Goal: Transaction & Acquisition: Purchase product/service

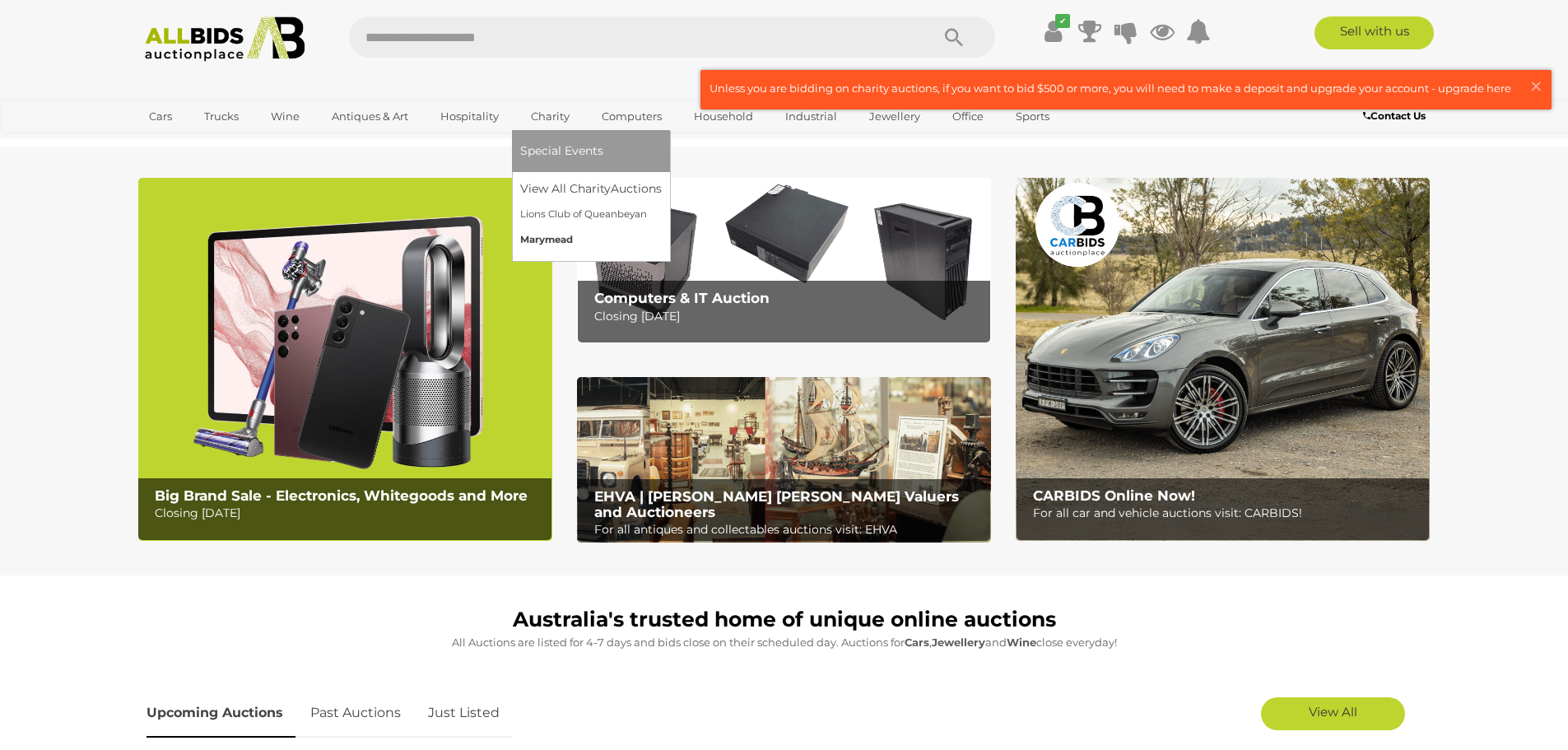
click at [547, 235] on link "Marymead" at bounding box center [591, 240] width 142 height 26
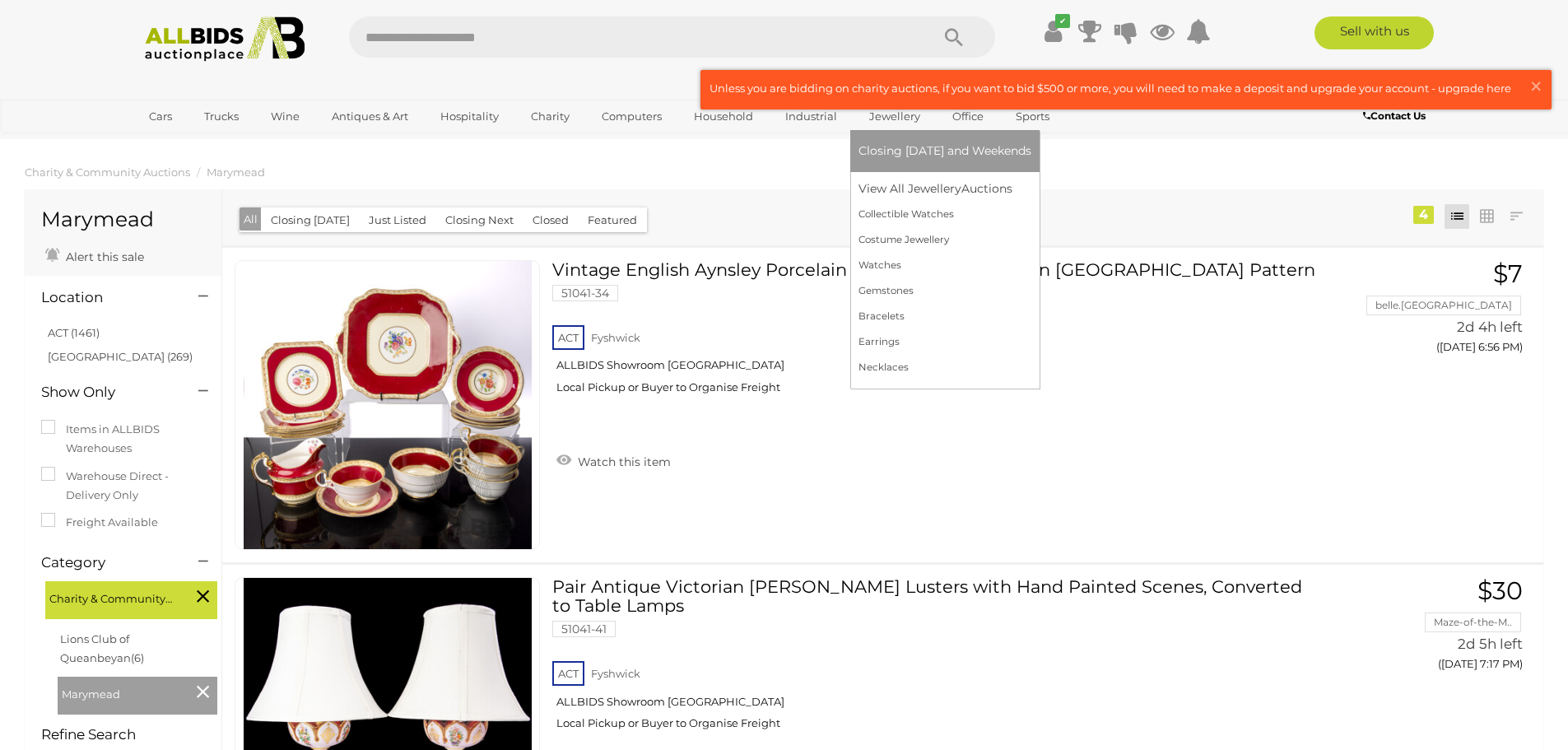
click at [894, 117] on link "Jewellery" at bounding box center [895, 117] width 73 height 28
click at [895, 194] on link "View All Jewellery Auctions" at bounding box center [945, 190] width 173 height 26
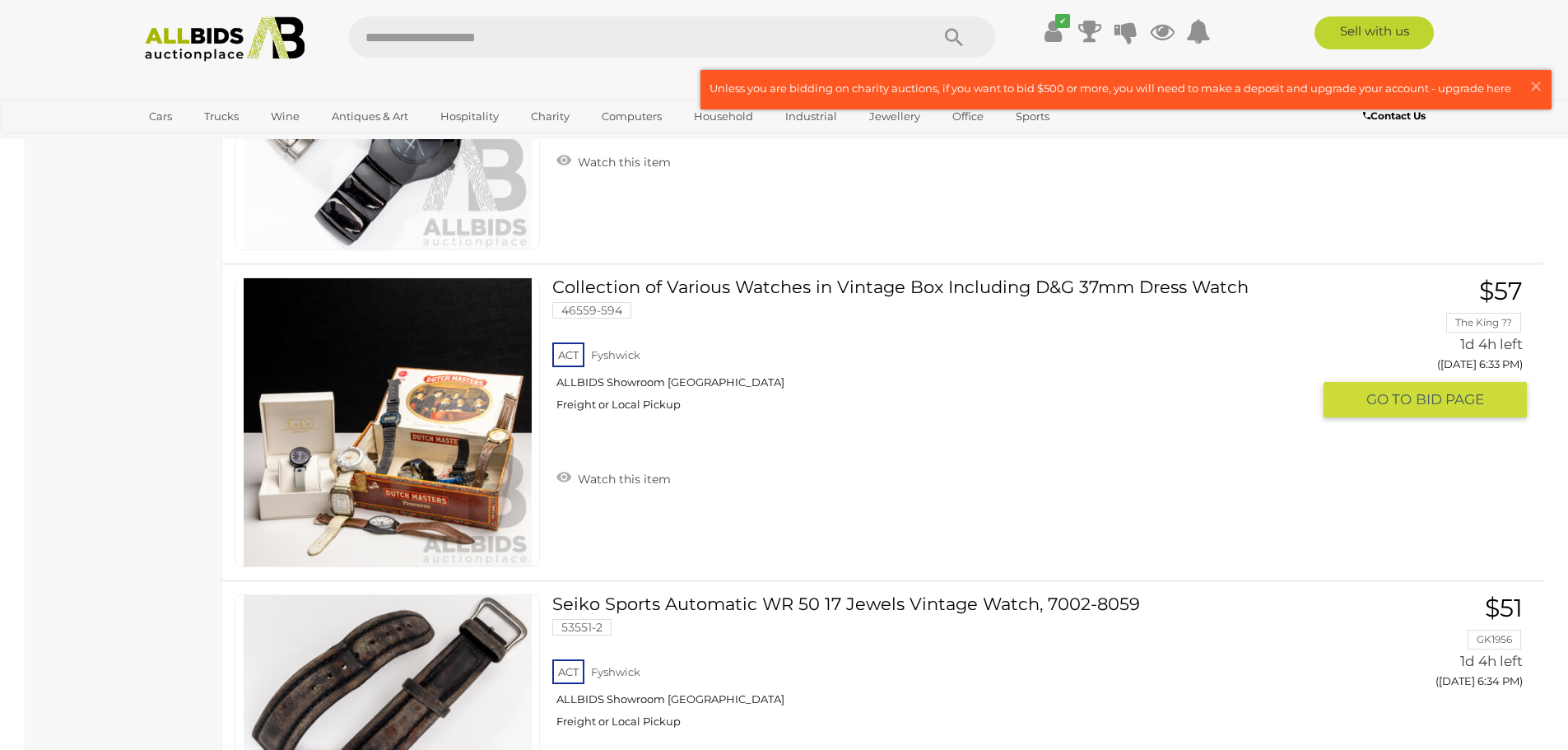
scroll to position [824, 0]
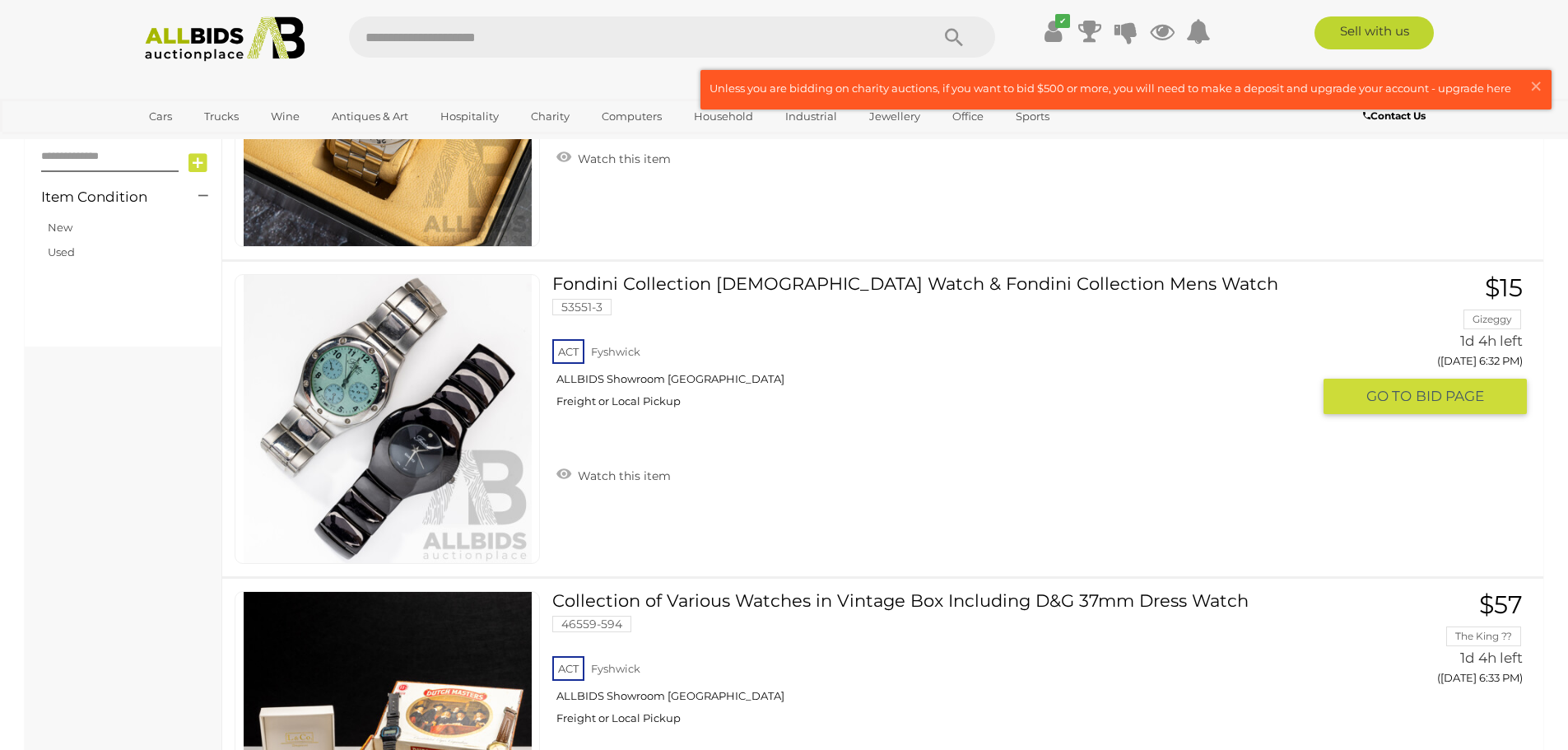
click at [432, 452] on img at bounding box center [387, 419] width 288 height 288
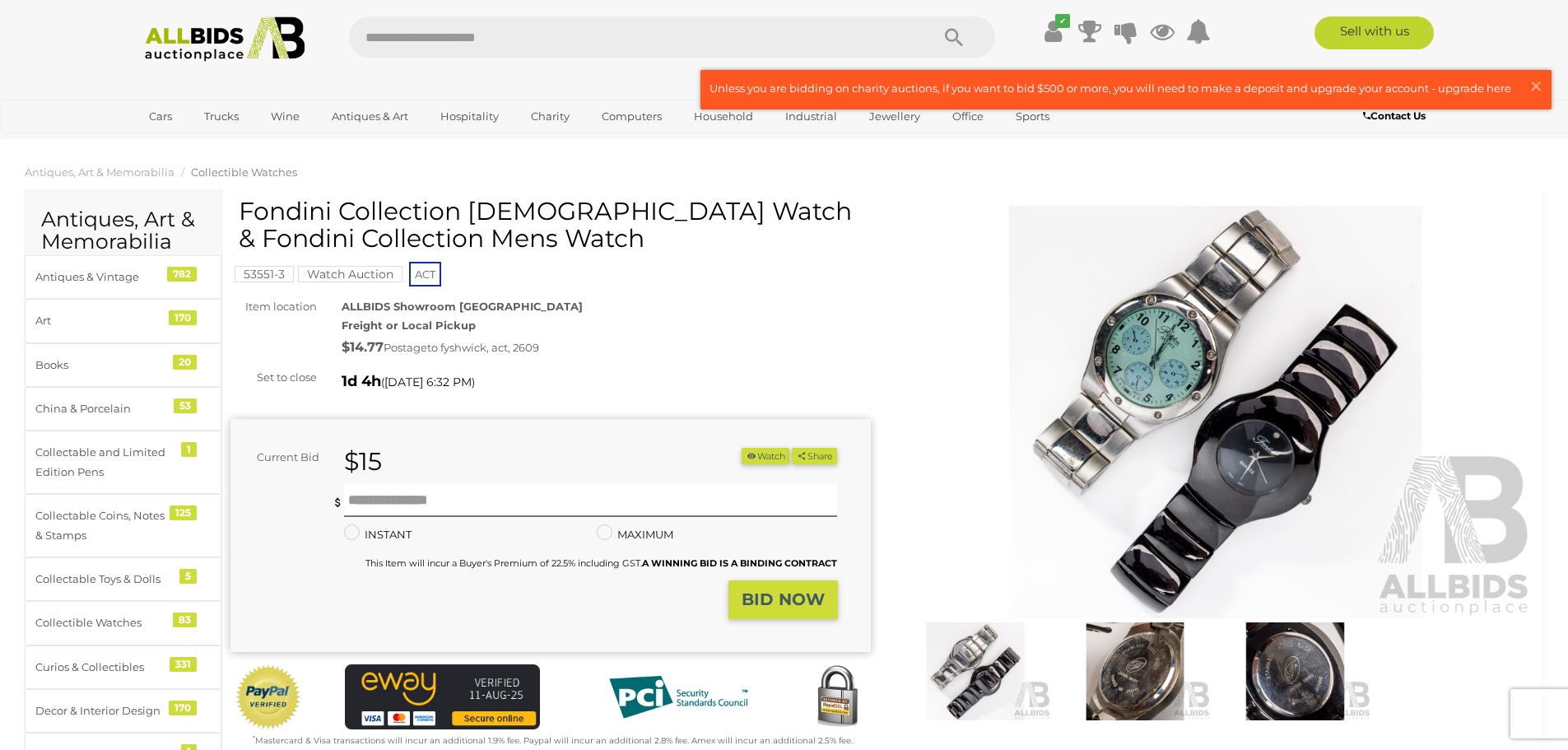
click at [1266, 476] on img at bounding box center [1216, 412] width 640 height 412
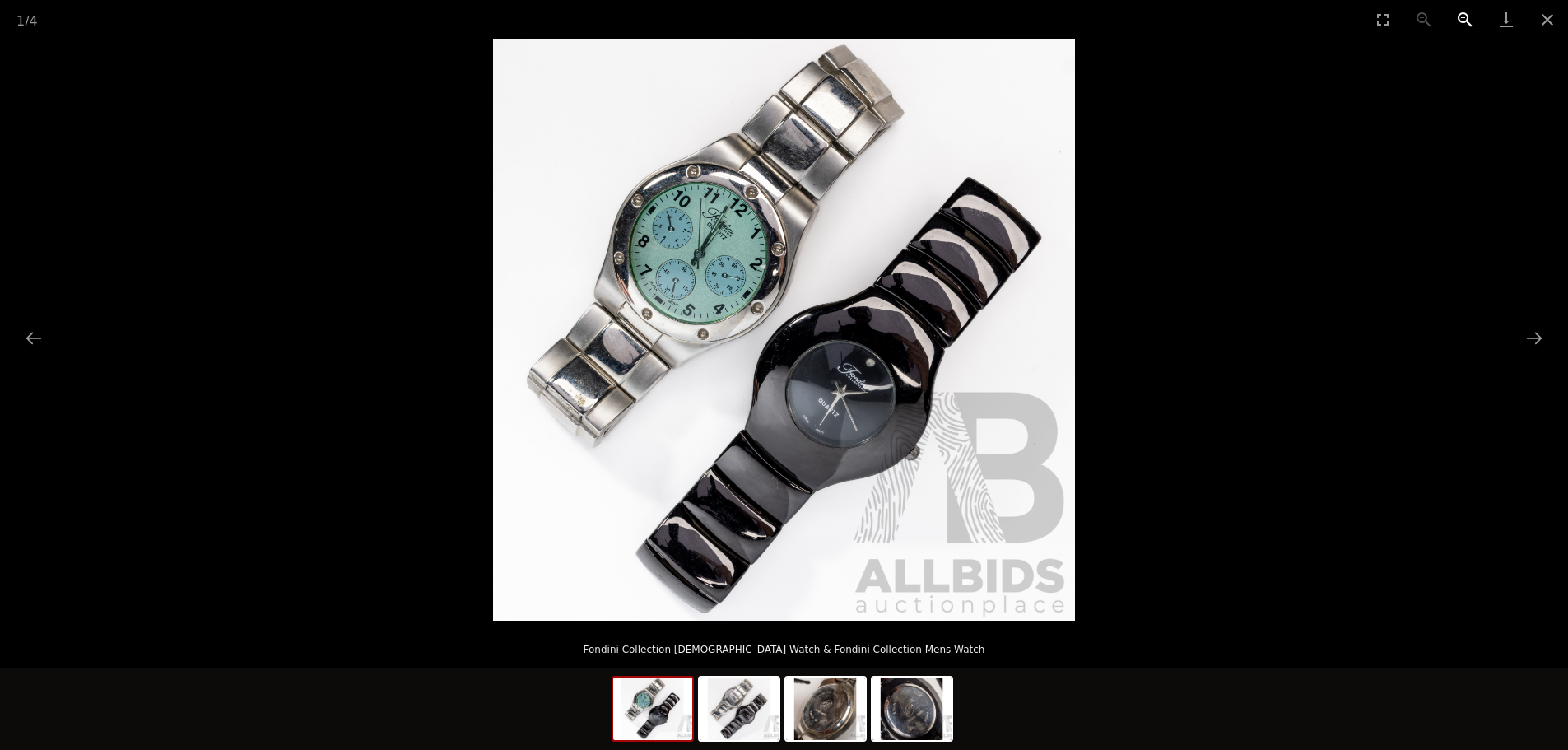
click at [1459, 15] on button "Zoom in" at bounding box center [1465, 19] width 41 height 39
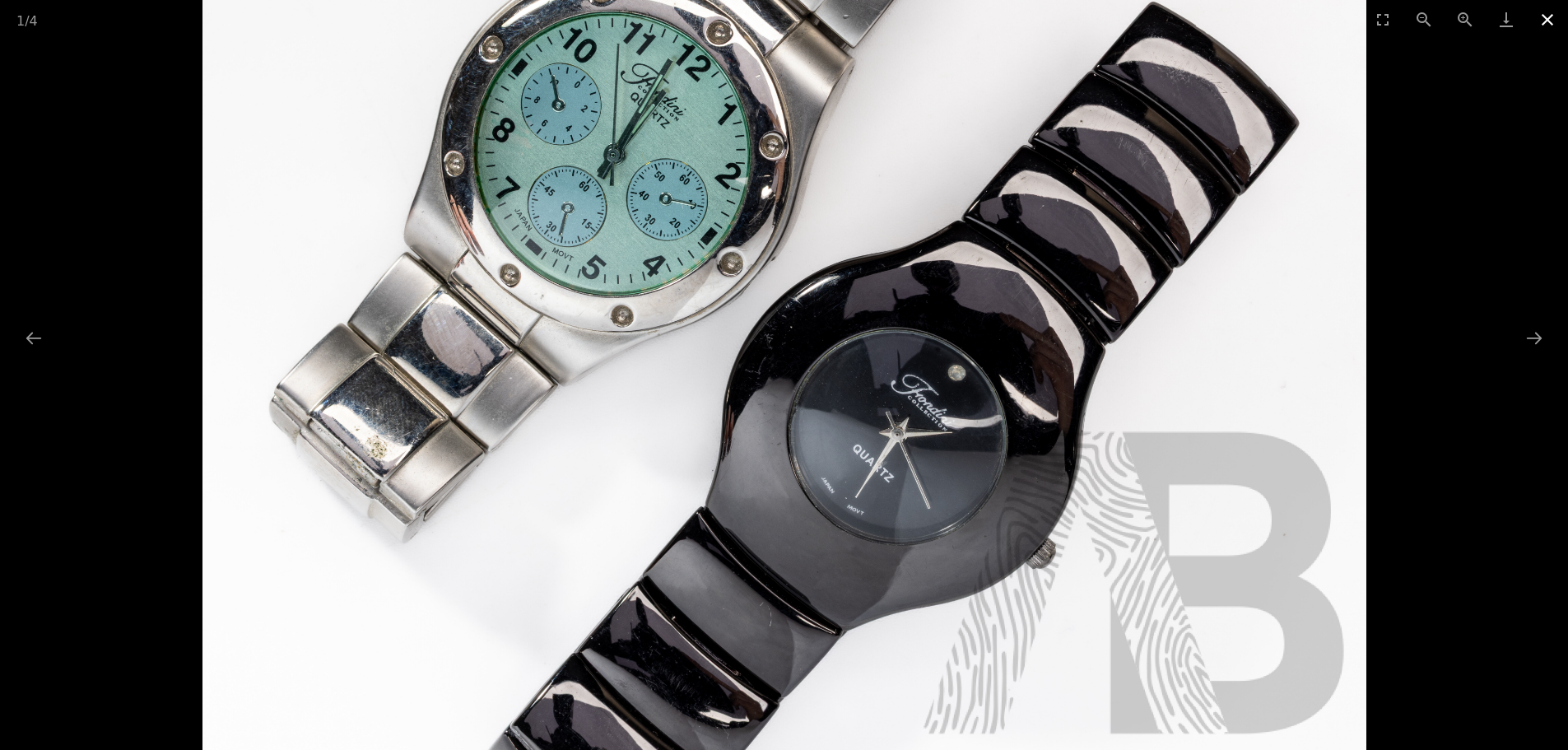
click at [1549, 17] on button "Close gallery" at bounding box center [1548, 19] width 41 height 39
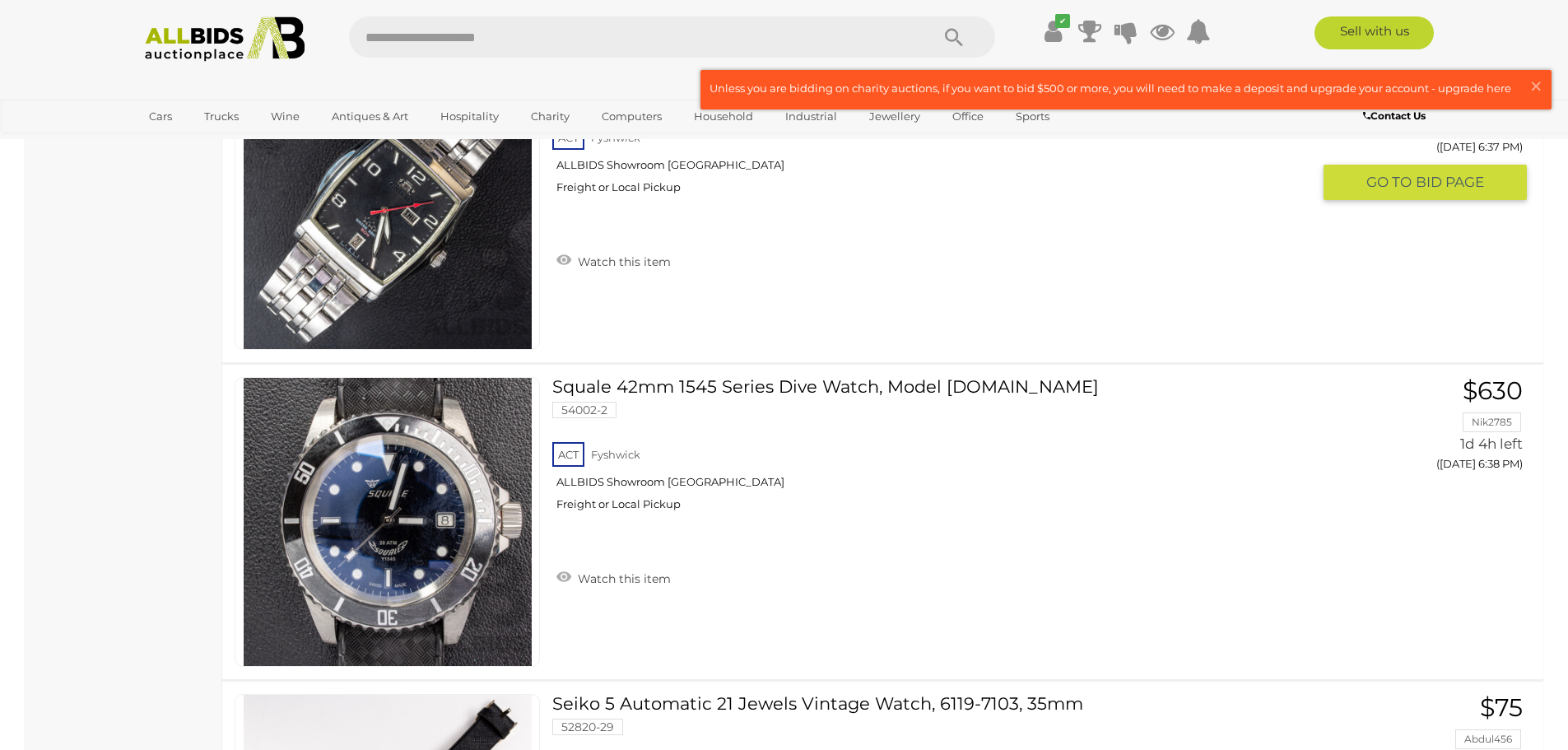
scroll to position [2811, 0]
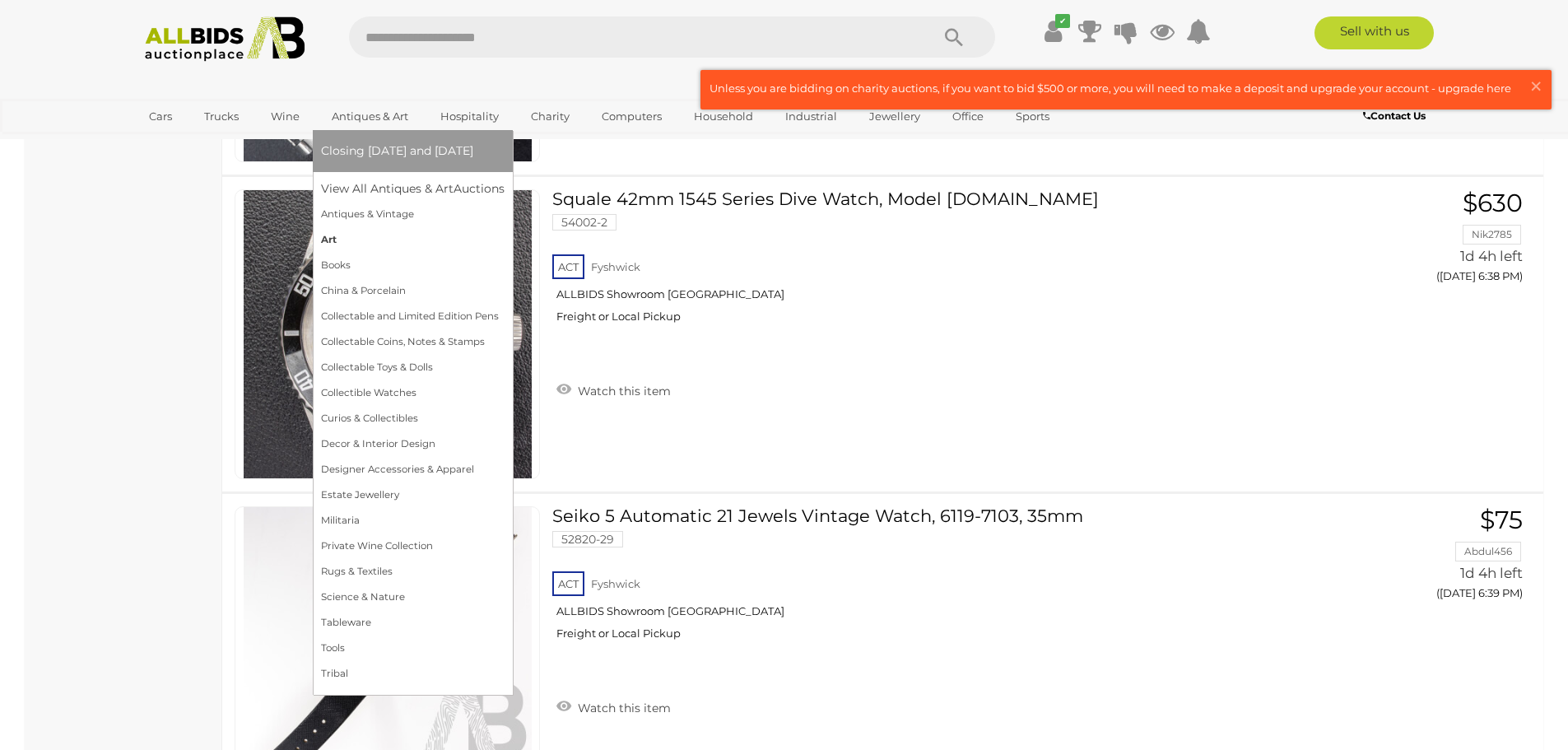
click at [327, 237] on link "Art" at bounding box center [413, 240] width 184 height 26
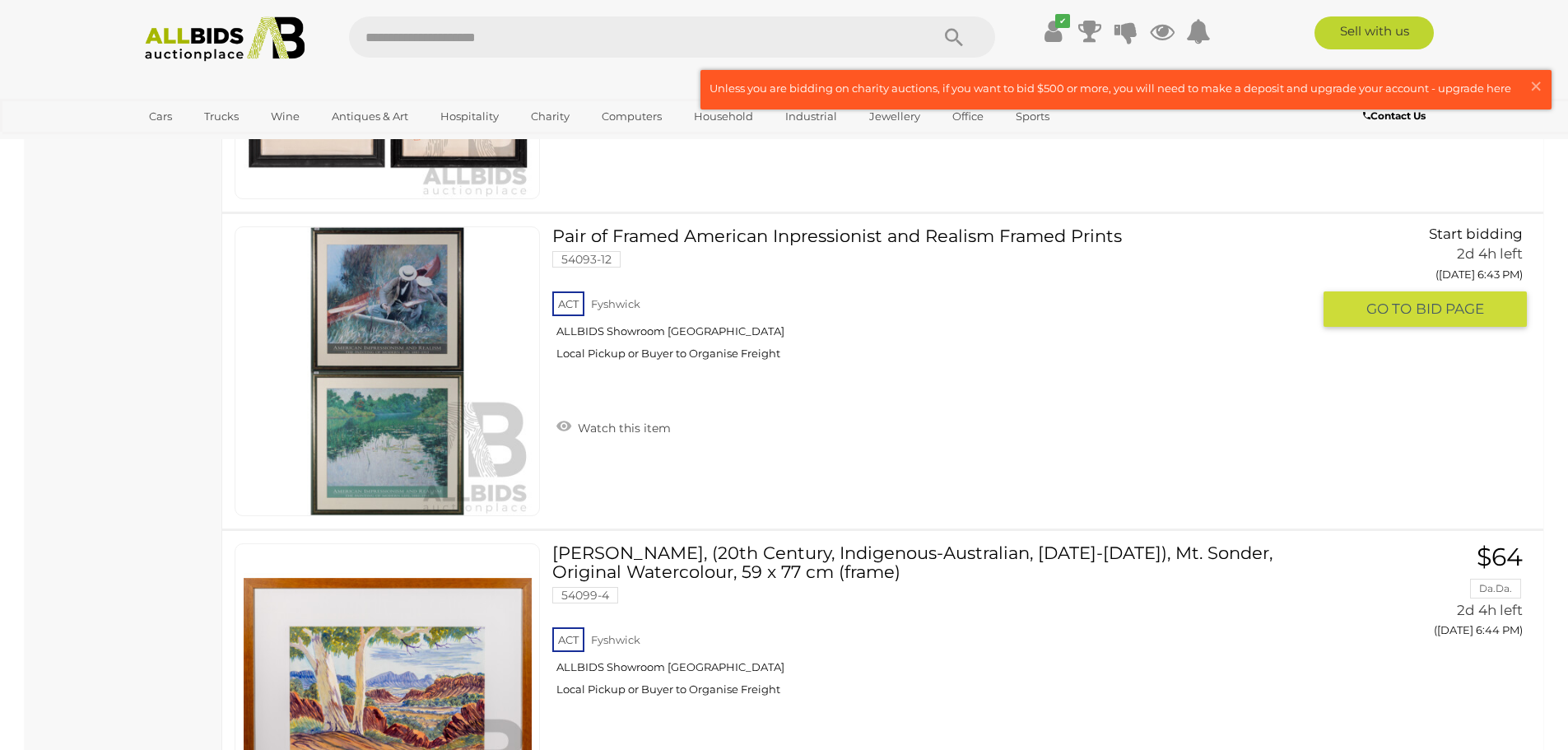
scroll to position [2966, 0]
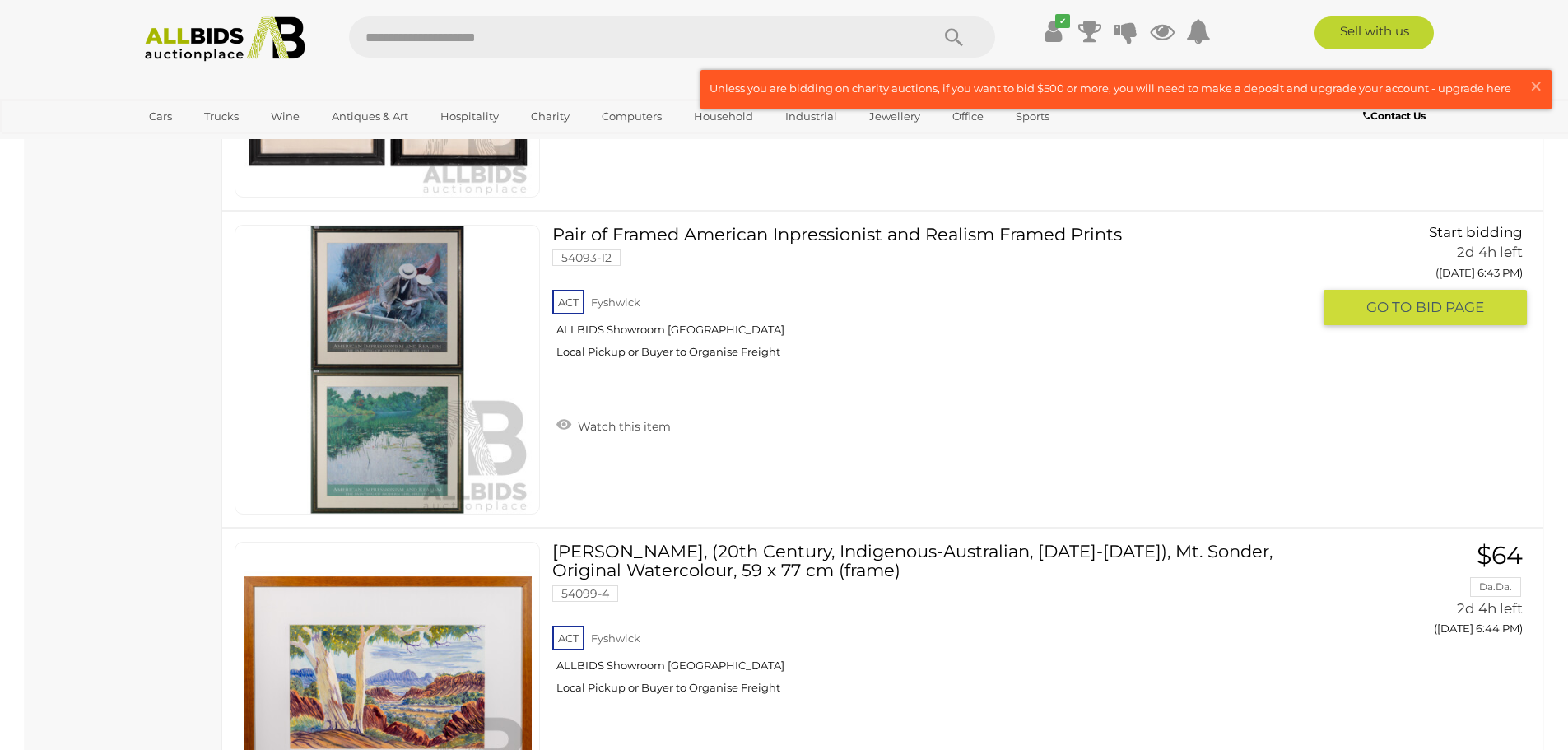
click at [386, 282] on link at bounding box center [387, 369] width 305 height 290
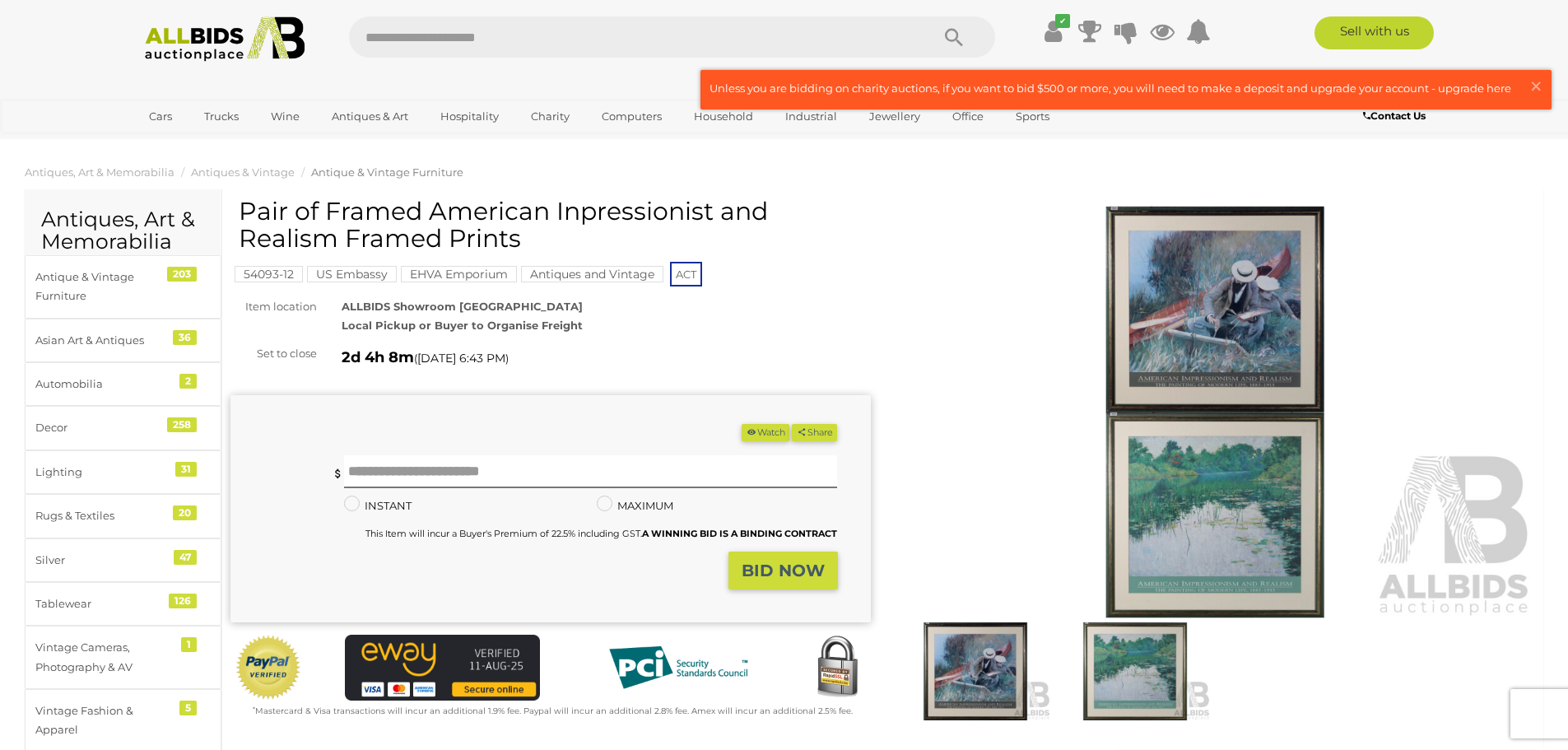
click at [989, 643] on img at bounding box center [975, 672] width 152 height 98
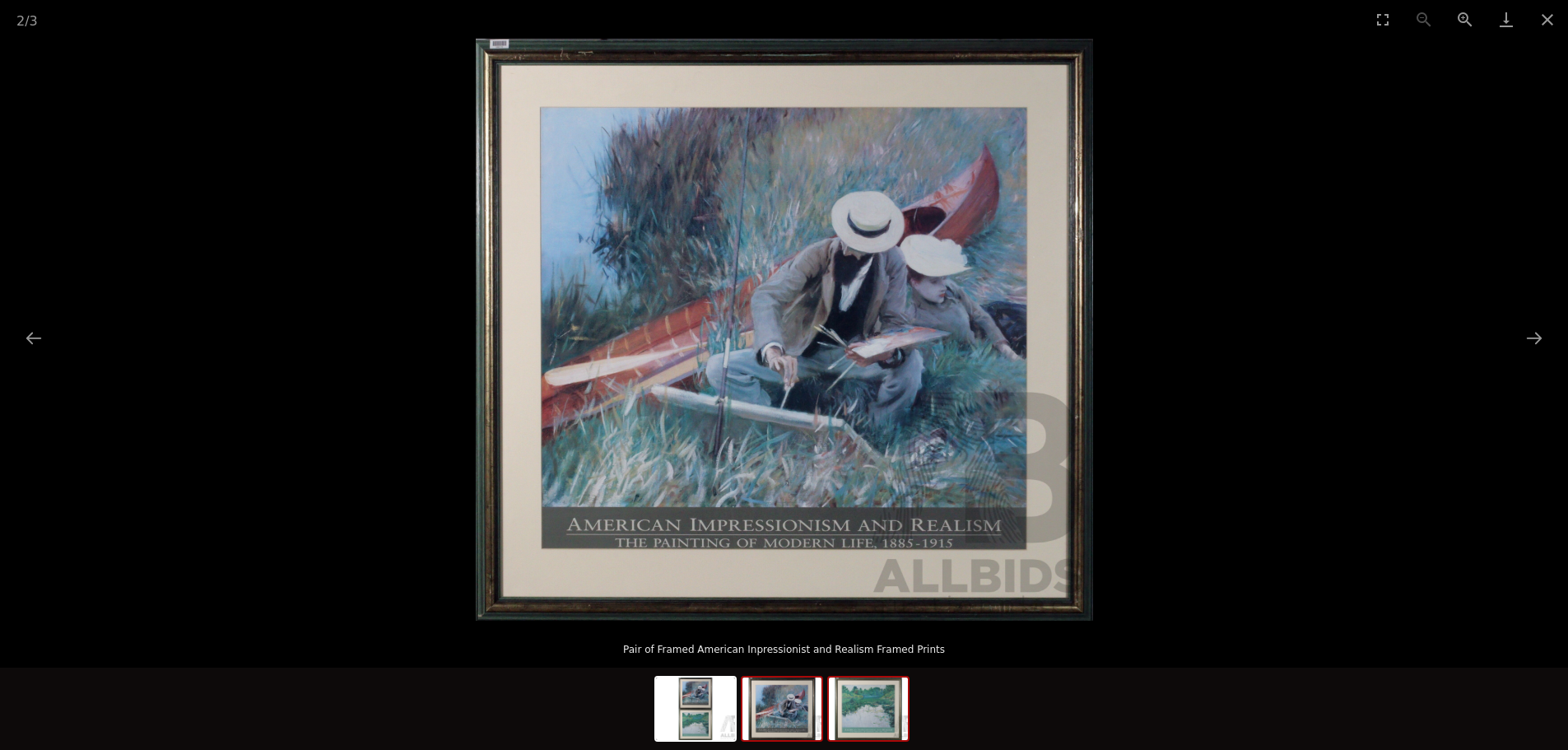
click at [866, 719] on img at bounding box center [868, 710] width 79 height 63
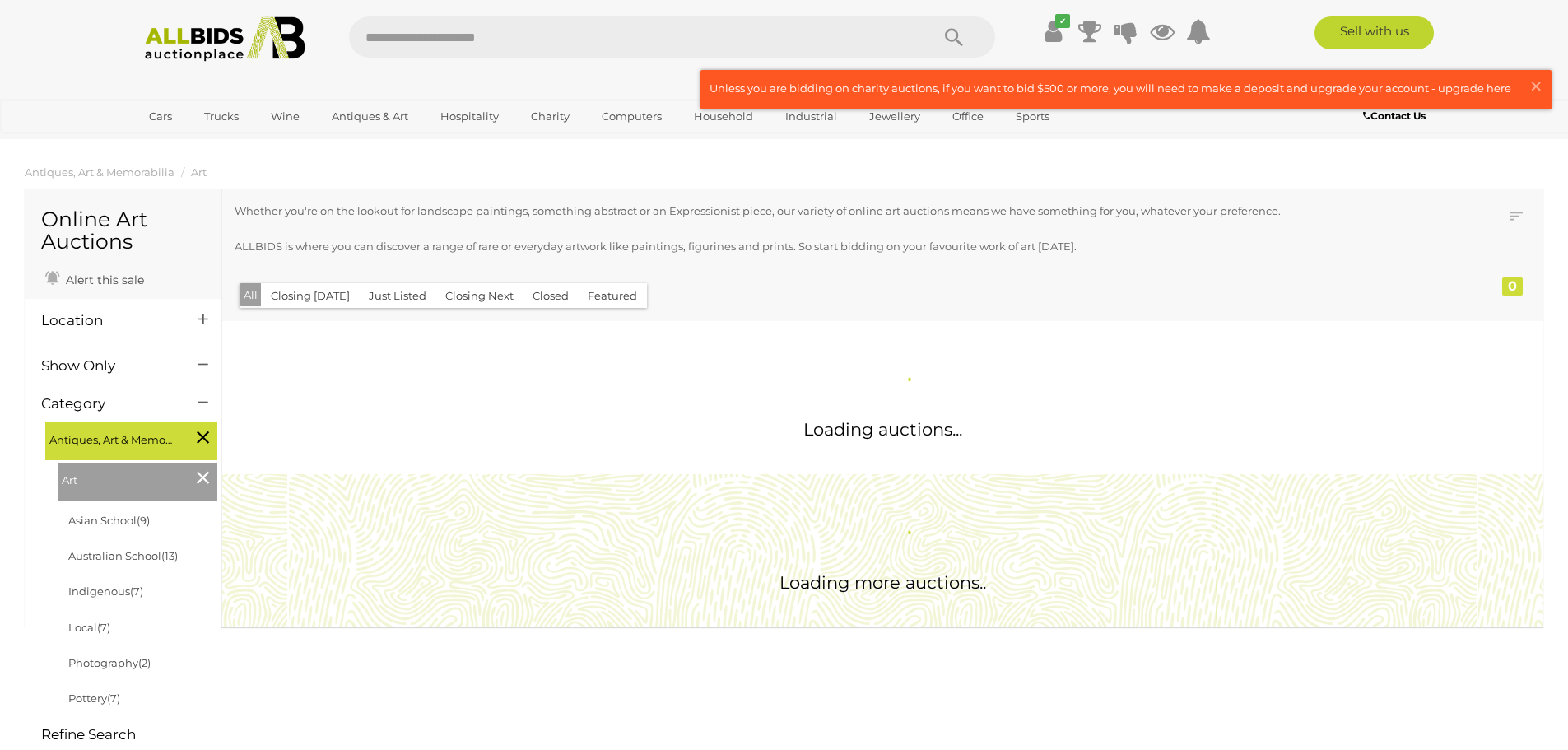
scroll to position [1127, 0]
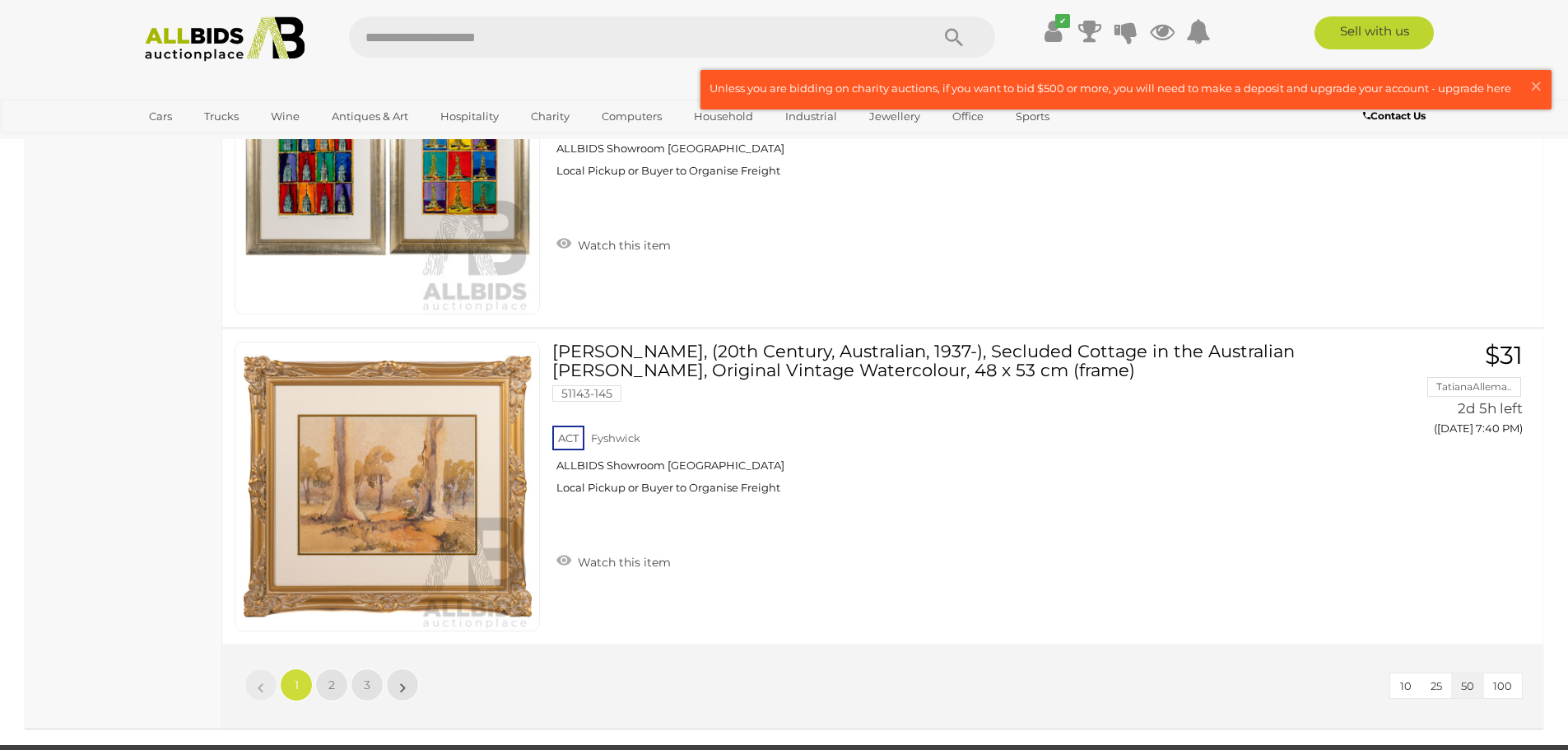
scroll to position [15613, 0]
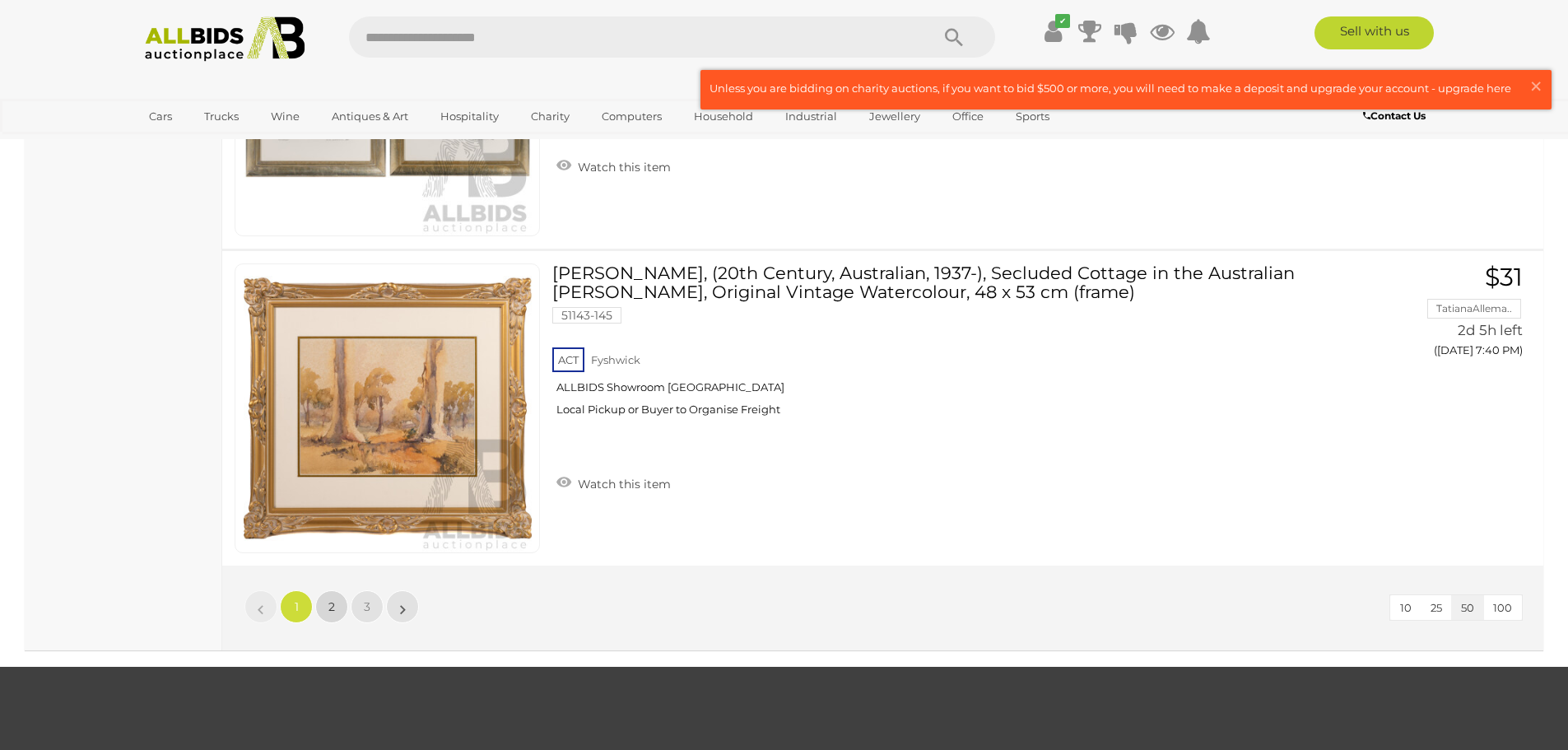
click at [336, 606] on link "2" at bounding box center [332, 607] width 33 height 33
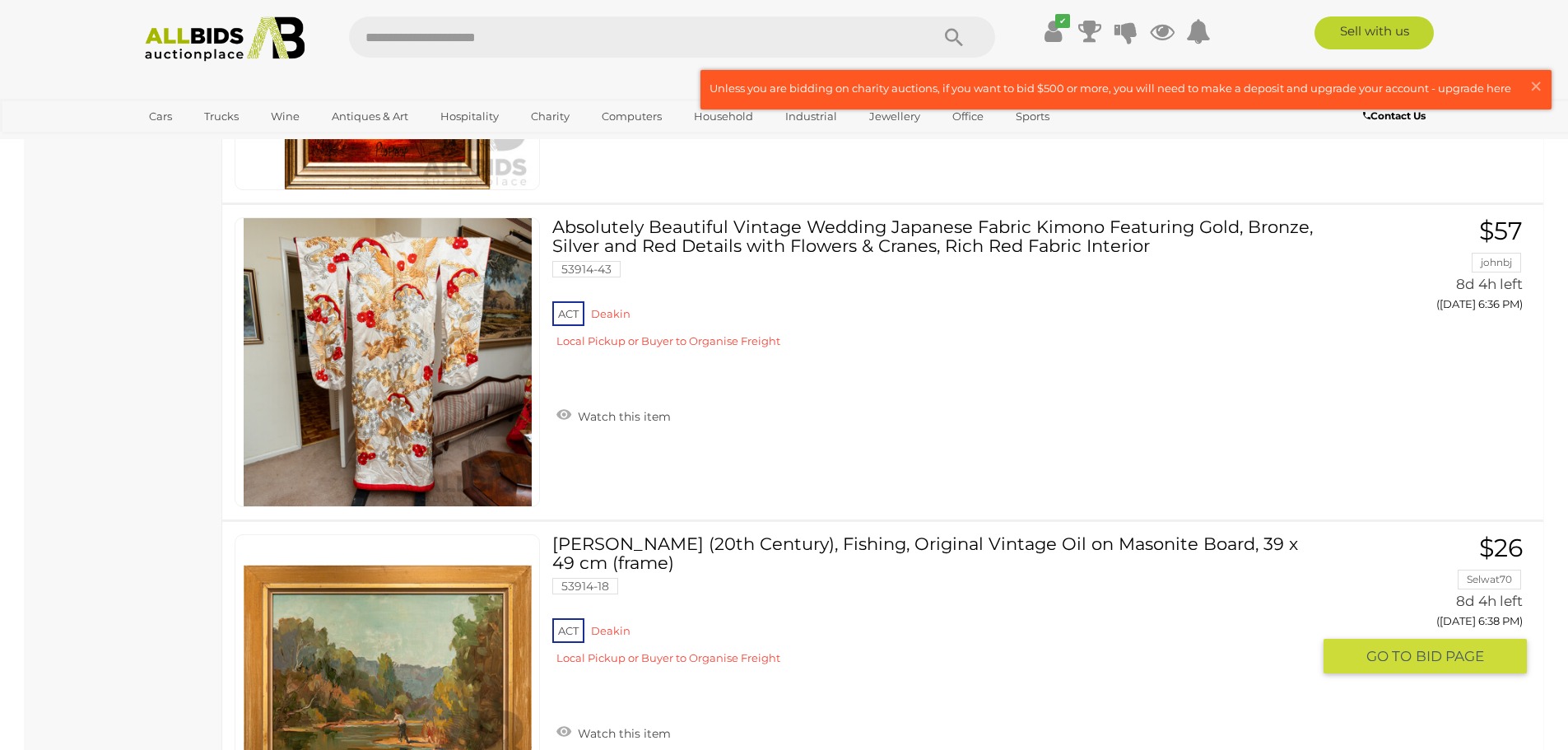
scroll to position [10042, 0]
